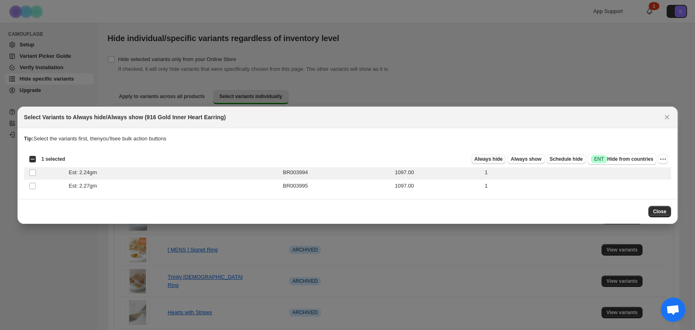
click at [492, 157] on span "Always hide" at bounding box center [488, 159] width 28 height 7
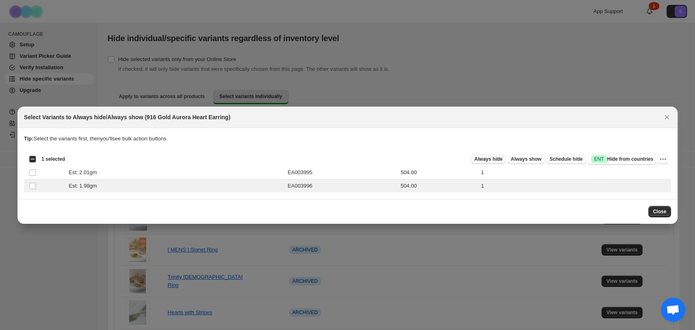
click at [505, 160] on button "Always hide" at bounding box center [488, 159] width 35 height 10
click at [488, 160] on span "Always hide" at bounding box center [488, 159] width 28 height 7
